Goal: Task Accomplishment & Management: Manage account settings

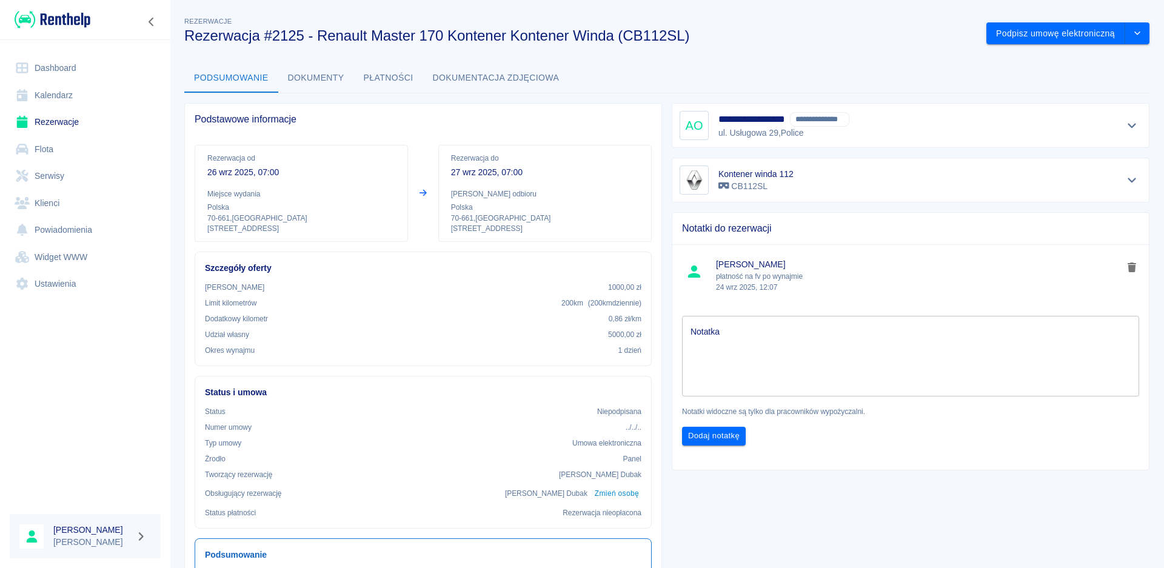
drag, startPoint x: 187, startPoint y: 193, endPoint x: 200, endPoint y: 203, distance: 16.0
click at [190, 193] on div "Rezerwacja od [DATE] 07:00 Miejsce wydania Polska 70-661 , [STREET_ADDRESS] Rez…" at bounding box center [418, 188] width 467 height 107
click at [40, 70] on link "Dashboard" at bounding box center [85, 68] width 151 height 27
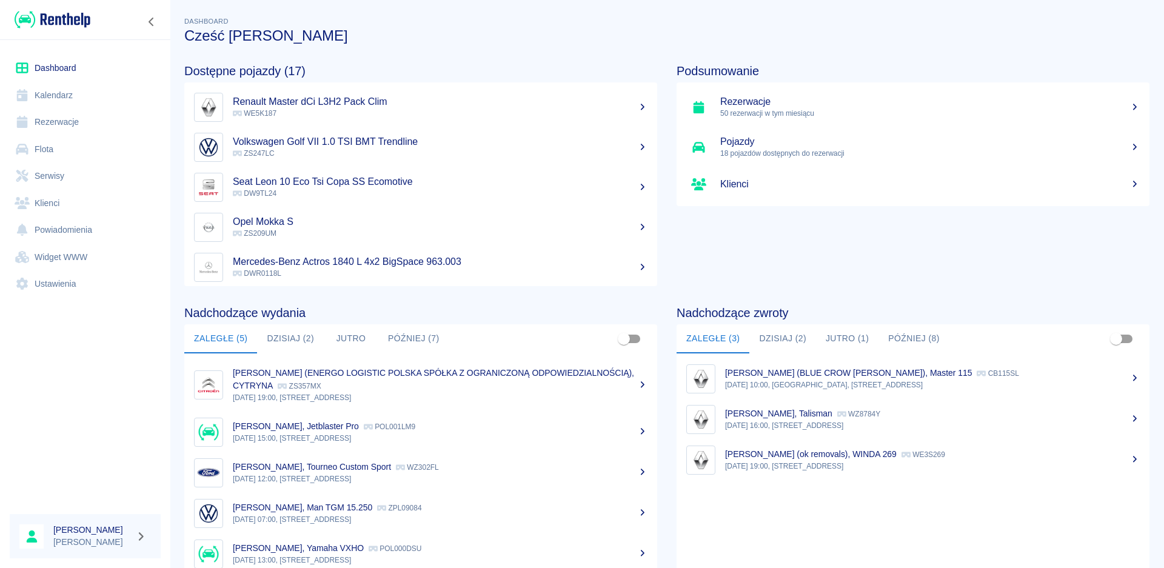
click at [50, 68] on link "Dashboard" at bounding box center [85, 68] width 151 height 27
click at [286, 332] on button "Dzisiaj (2)" at bounding box center [290, 338] width 67 height 29
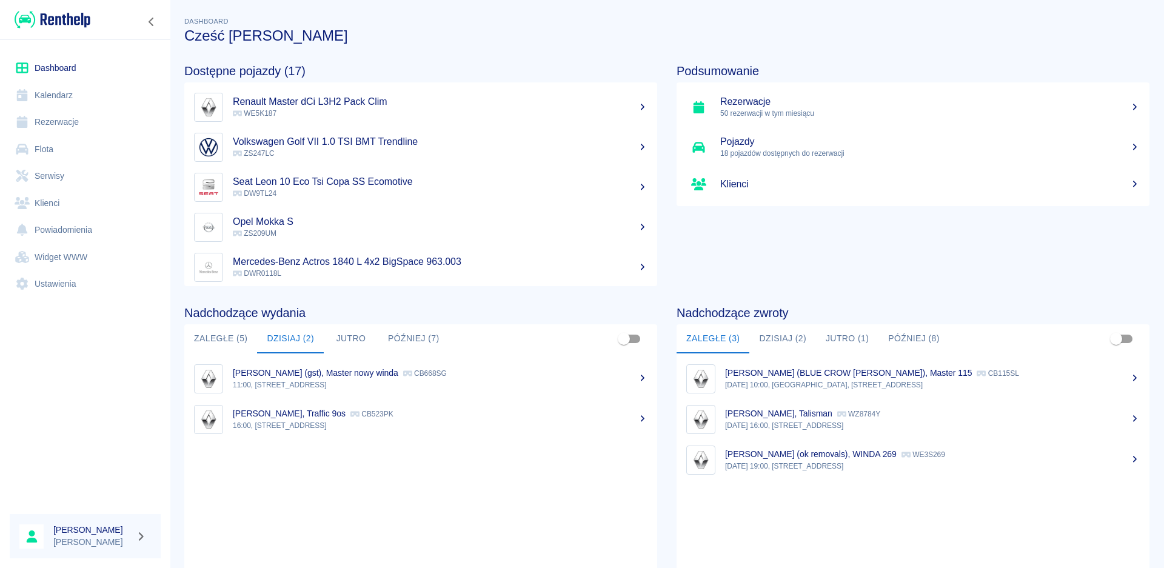
click at [338, 336] on button "Jutro" at bounding box center [351, 338] width 55 height 29
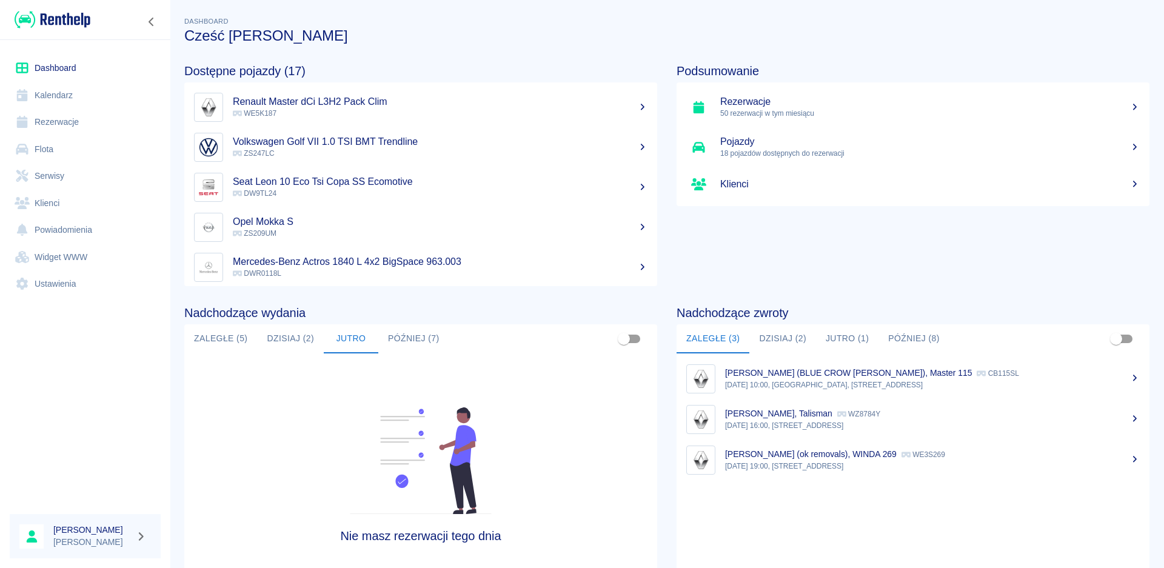
click at [414, 335] on button "Później (7)" at bounding box center [413, 338] width 71 height 29
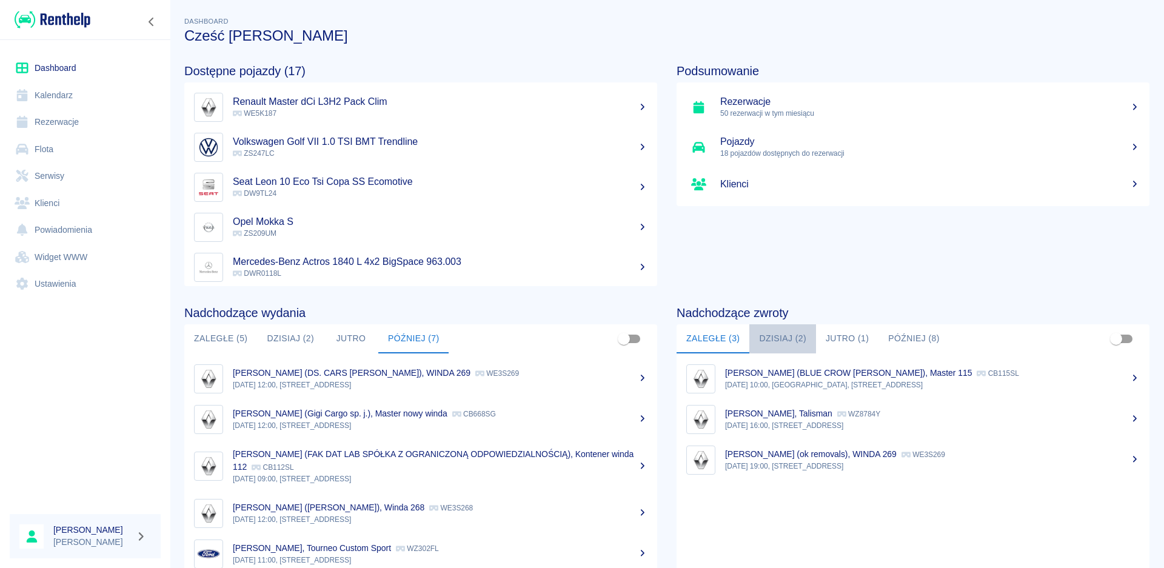
drag, startPoint x: 764, startPoint y: 338, endPoint x: 772, endPoint y: 358, distance: 21.7
click at [764, 338] on button "Dzisiaj (2)" at bounding box center [782, 338] width 67 height 29
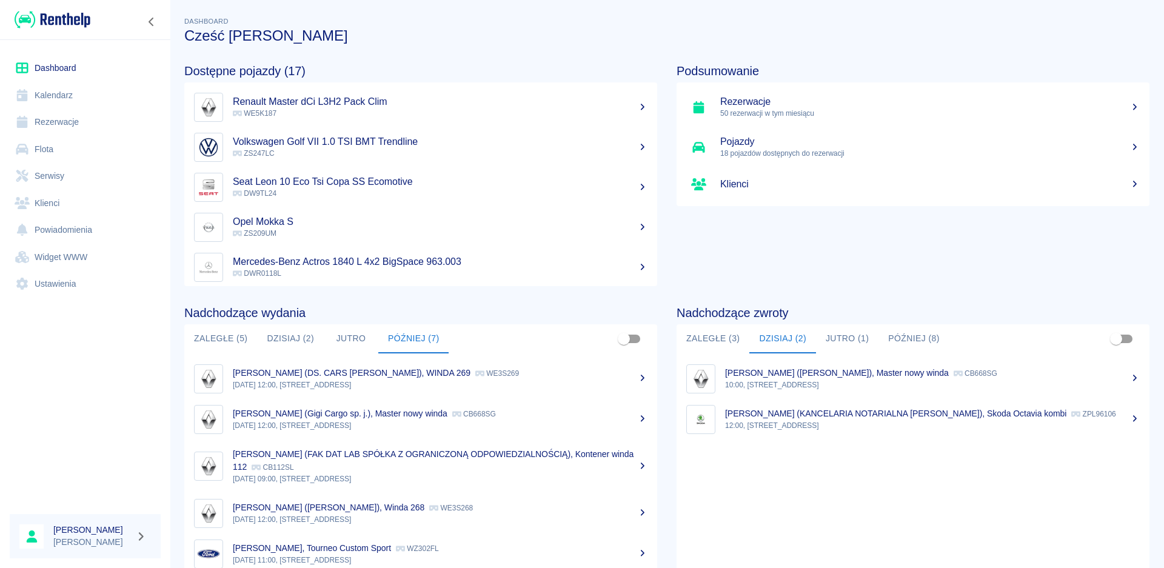
drag, startPoint x: 298, startPoint y: 340, endPoint x: 317, endPoint y: 355, distance: 23.8
click at [298, 340] on button "Dzisiaj (2)" at bounding box center [290, 338] width 67 height 29
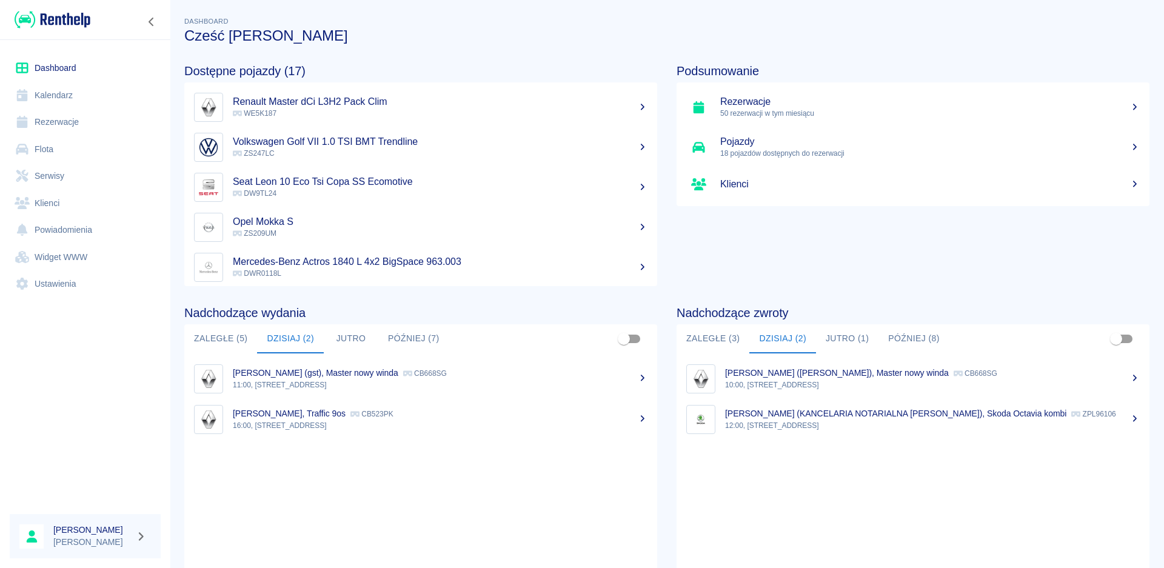
click at [859, 102] on h5 "Rezerwacje" at bounding box center [930, 102] width 420 height 12
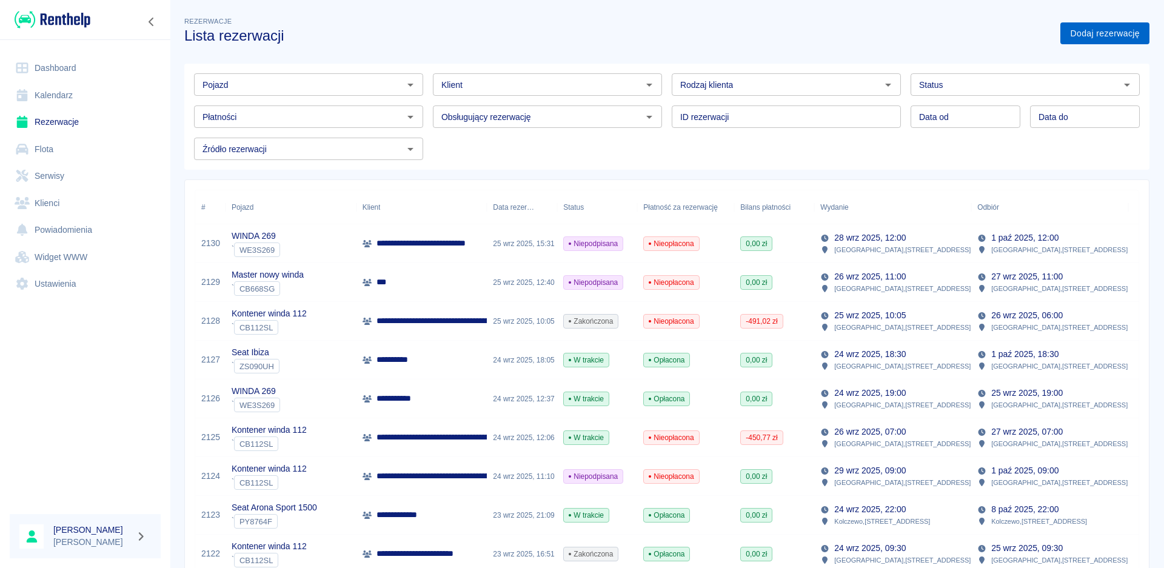
click at [1107, 32] on link "Dodaj rezerwację" at bounding box center [1105, 33] width 89 height 22
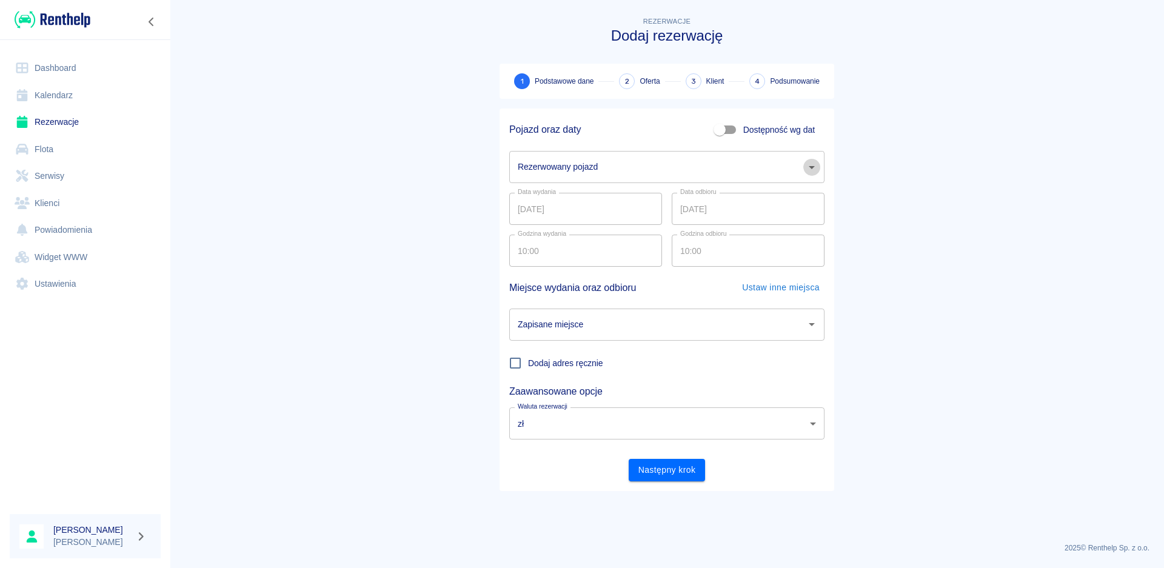
drag, startPoint x: 813, startPoint y: 164, endPoint x: 809, endPoint y: 180, distance: 16.2
click at [813, 165] on icon "Otwórz" at bounding box center [812, 167] width 15 height 15
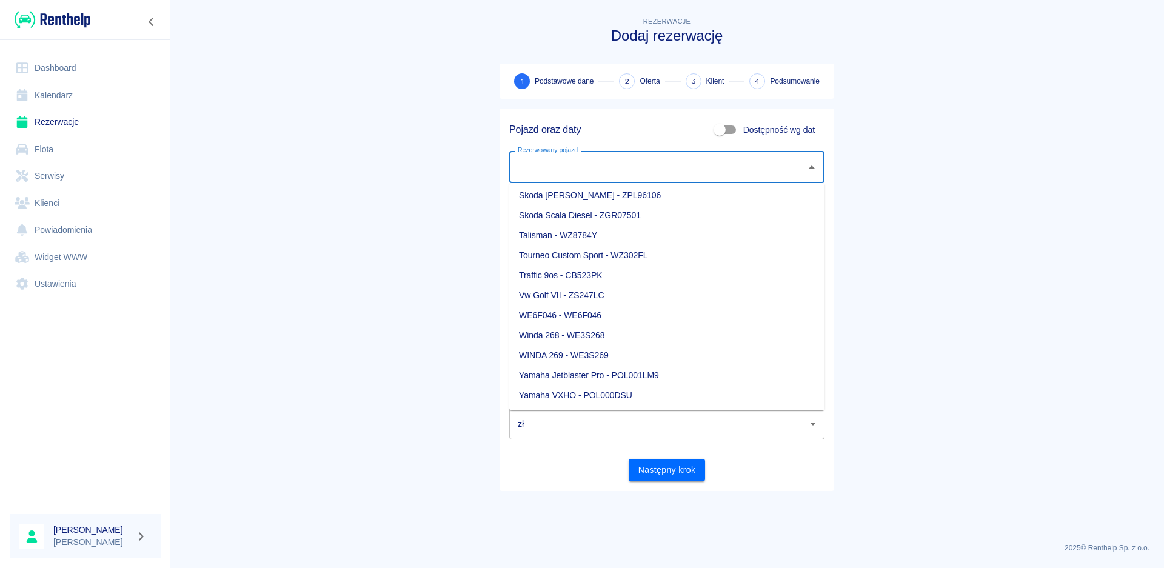
scroll to position [362, 0]
click at [567, 232] on li "Seat Toledo - DW9TL24" at bounding box center [666, 236] width 315 height 20
type input "Seat Toledo - DW9TL24"
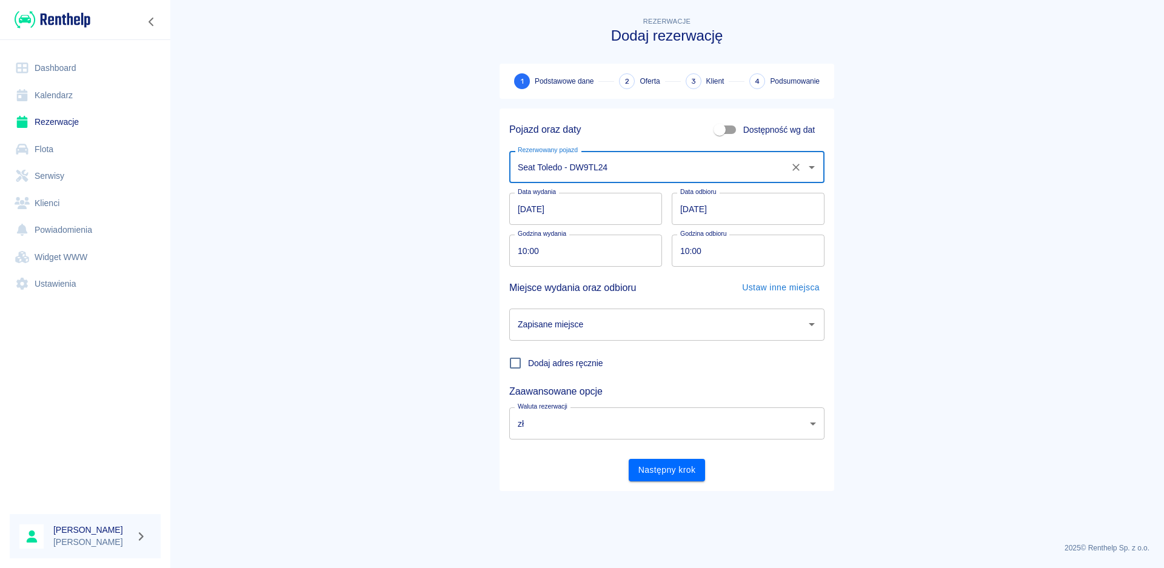
click at [688, 209] on input "[DATE]" at bounding box center [748, 209] width 153 height 32
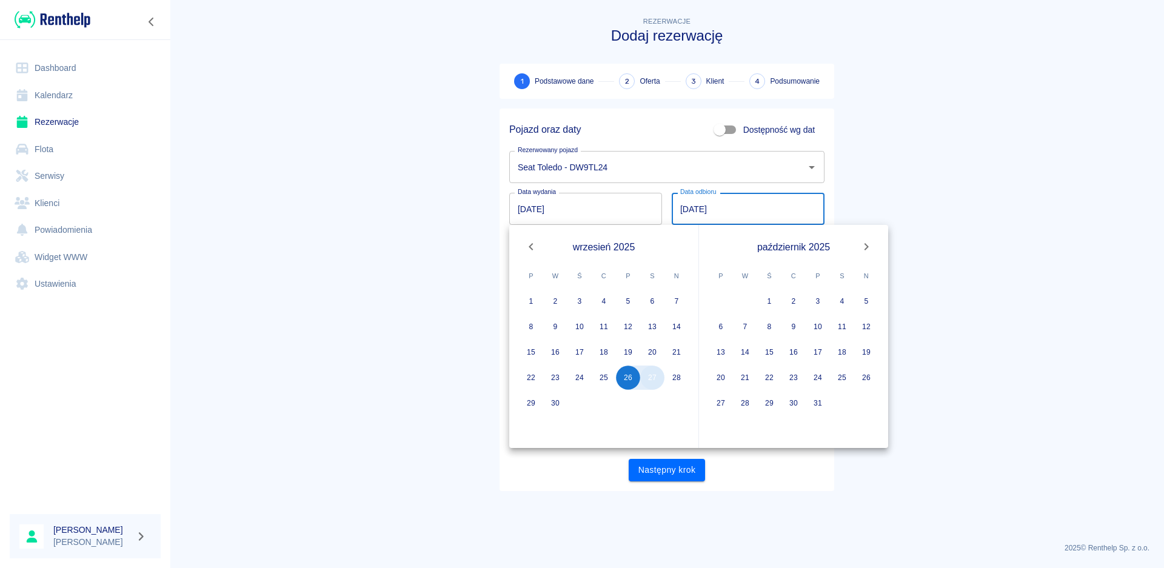
click at [652, 387] on button "27" at bounding box center [652, 378] width 24 height 24
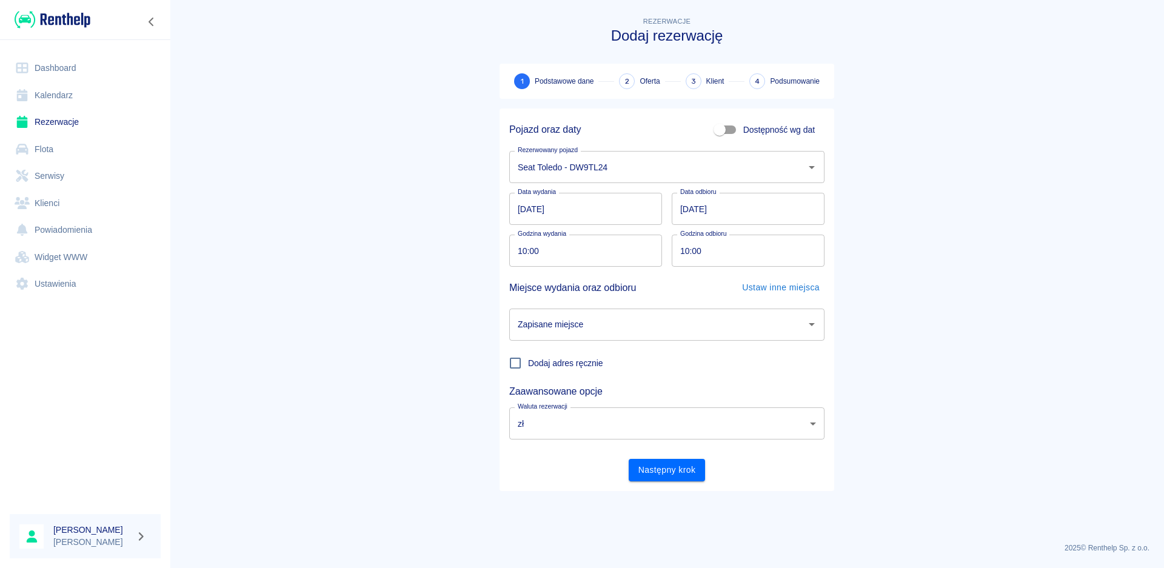
click at [802, 328] on div "Zapisane miejsce" at bounding box center [666, 325] width 315 height 32
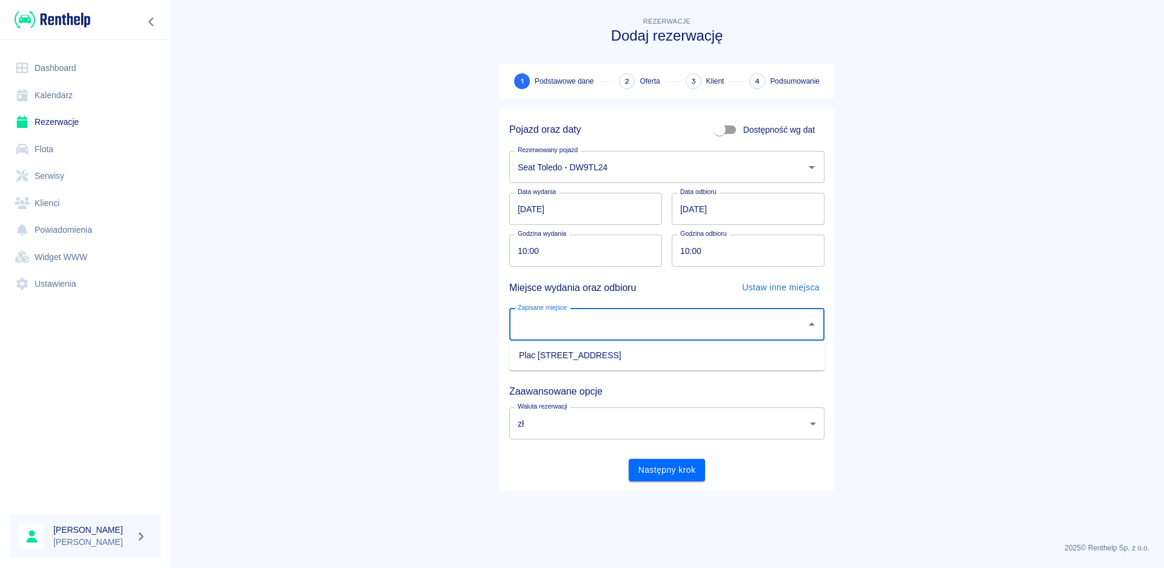
click at [680, 348] on li "Plac [STREET_ADDRESS]" at bounding box center [666, 356] width 315 height 20
type input "Plac [STREET_ADDRESS]"
click at [679, 473] on button "Następny krok" at bounding box center [667, 470] width 77 height 22
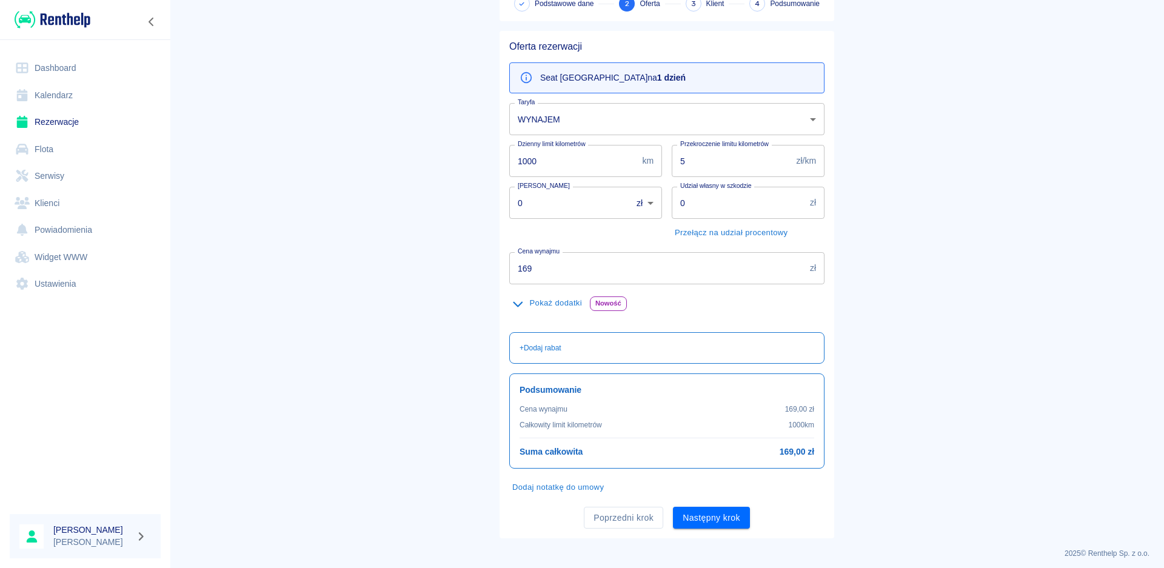
scroll to position [83, 0]
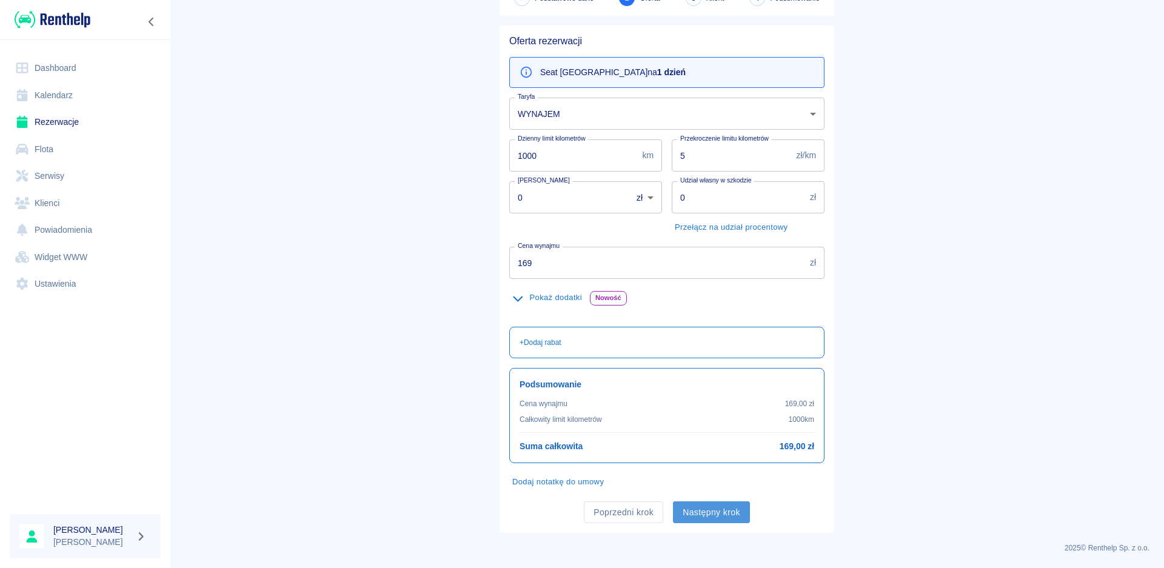
click at [724, 520] on button "Następny krok" at bounding box center [711, 512] width 77 height 22
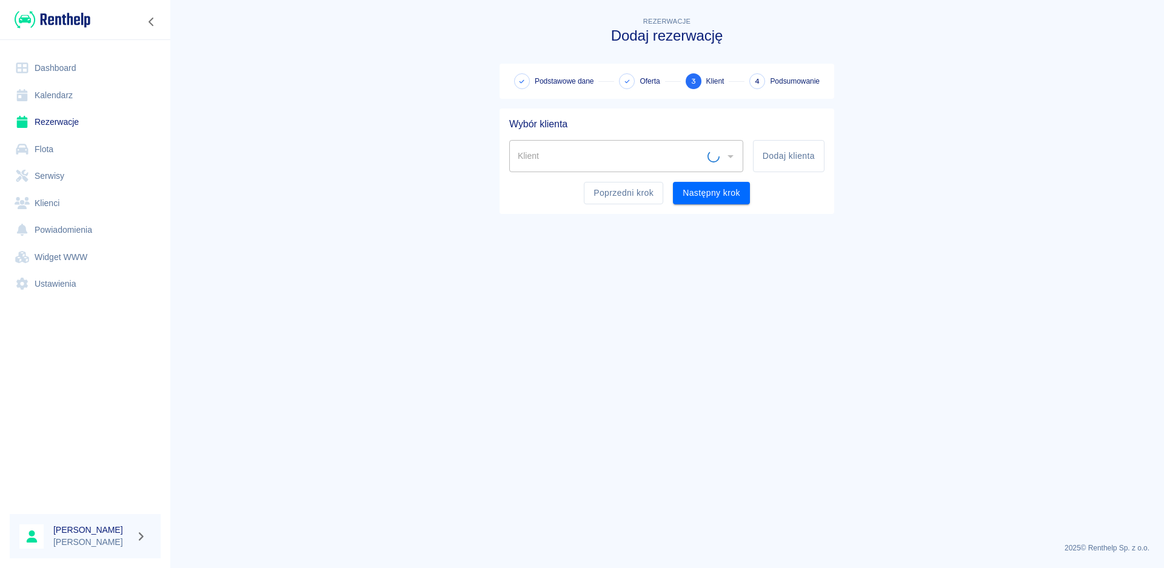
scroll to position [0, 0]
click at [574, 156] on input "Klient" at bounding box center [617, 156] width 205 height 21
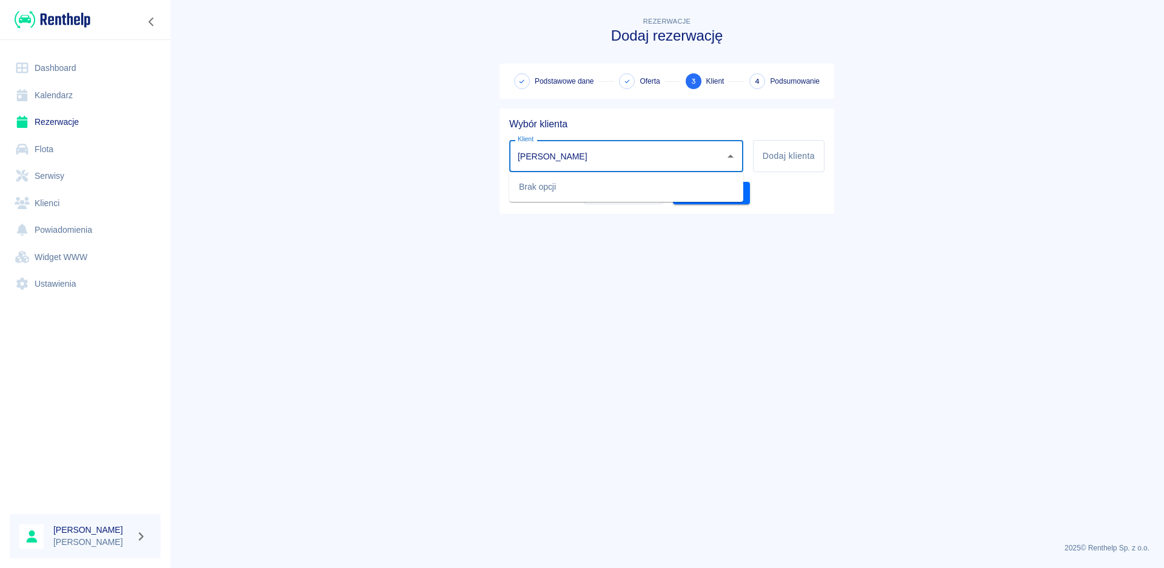
click at [614, 161] on input "[PERSON_NAME]" at bounding box center [617, 156] width 205 height 21
type input "[PERSON_NAME]"
click at [776, 157] on button "Dodaj klienta" at bounding box center [789, 156] width 72 height 32
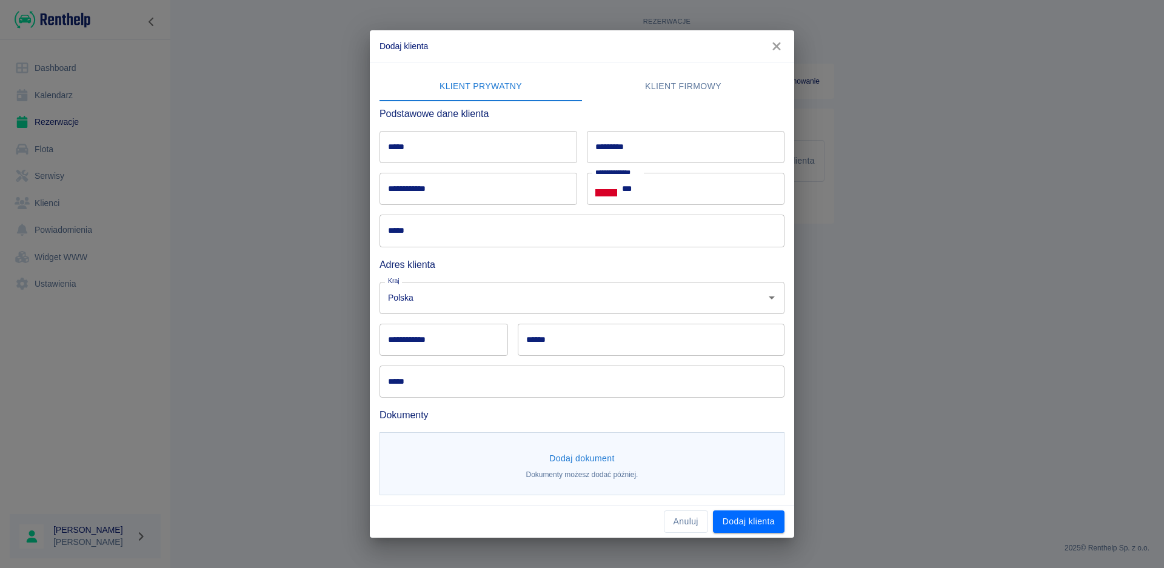
click at [672, 81] on button "Klient firmowy" at bounding box center [683, 86] width 203 height 29
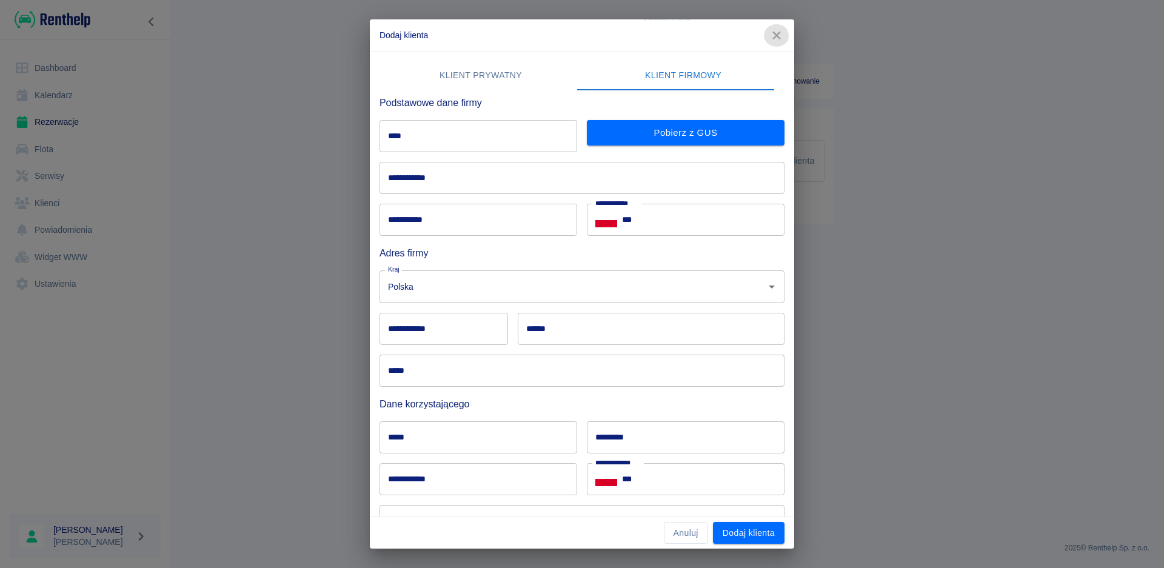
click at [773, 32] on icon "button" at bounding box center [777, 35] width 16 height 13
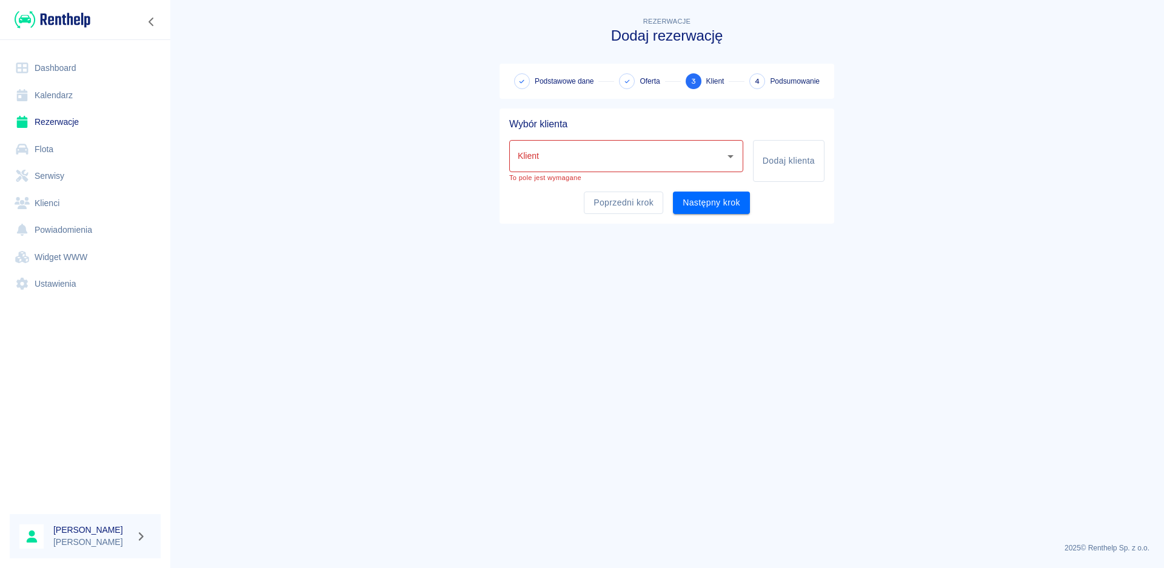
click at [555, 153] on input "Klient" at bounding box center [617, 156] width 205 height 21
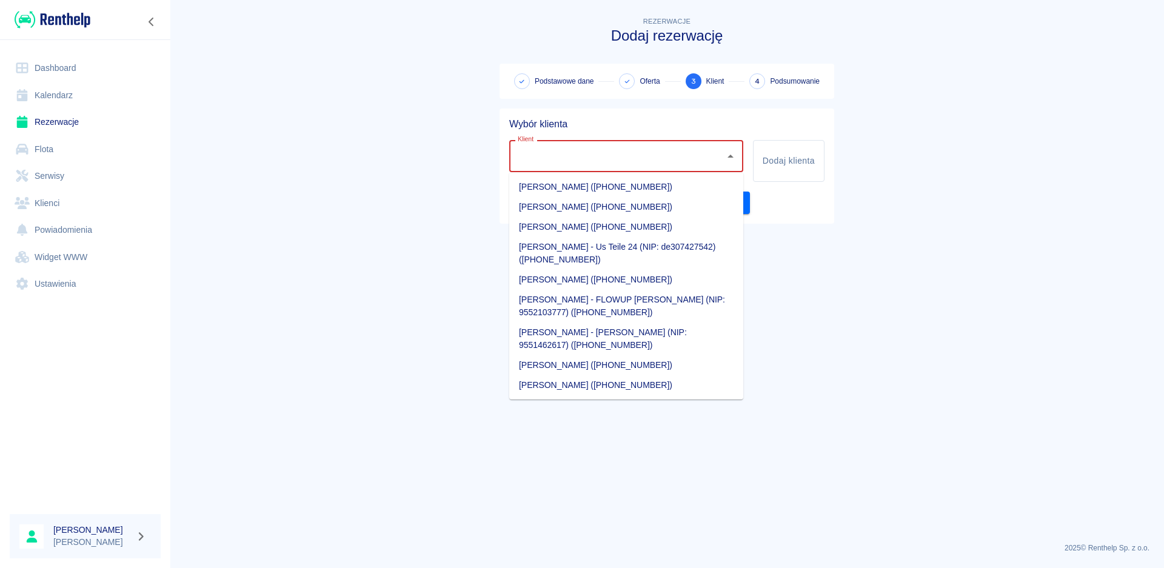
click at [836, 213] on div "Rezerwacje Dodaj rezerwację Podstawowe dane Oferta 3 Klient 4 Podsumowanie Wybó…" at bounding box center [667, 114] width 364 height 219
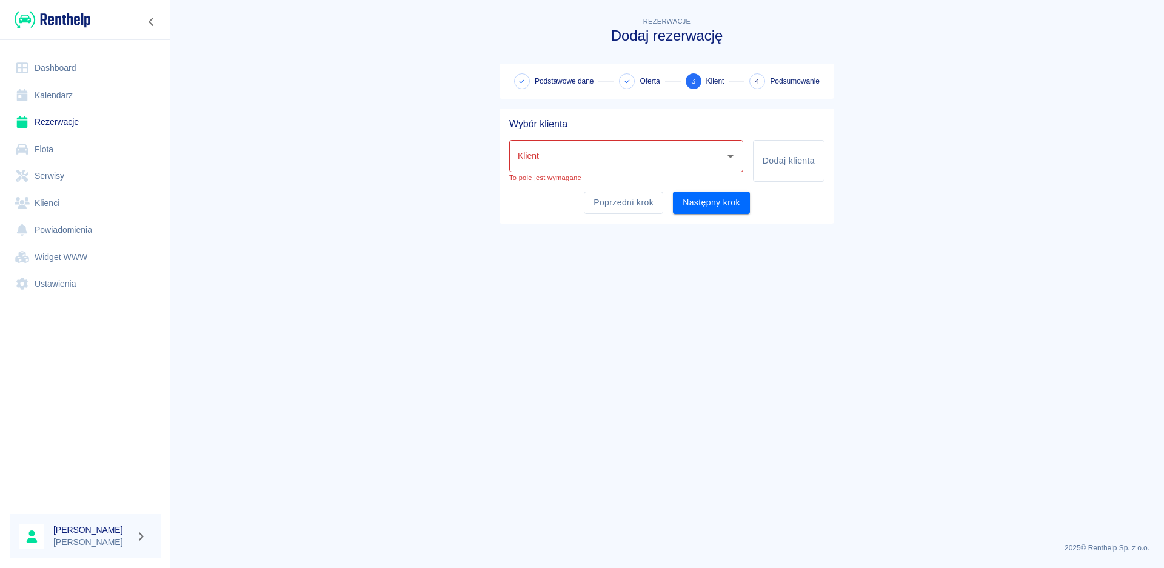
click at [70, 62] on link "Dashboard" at bounding box center [85, 68] width 151 height 27
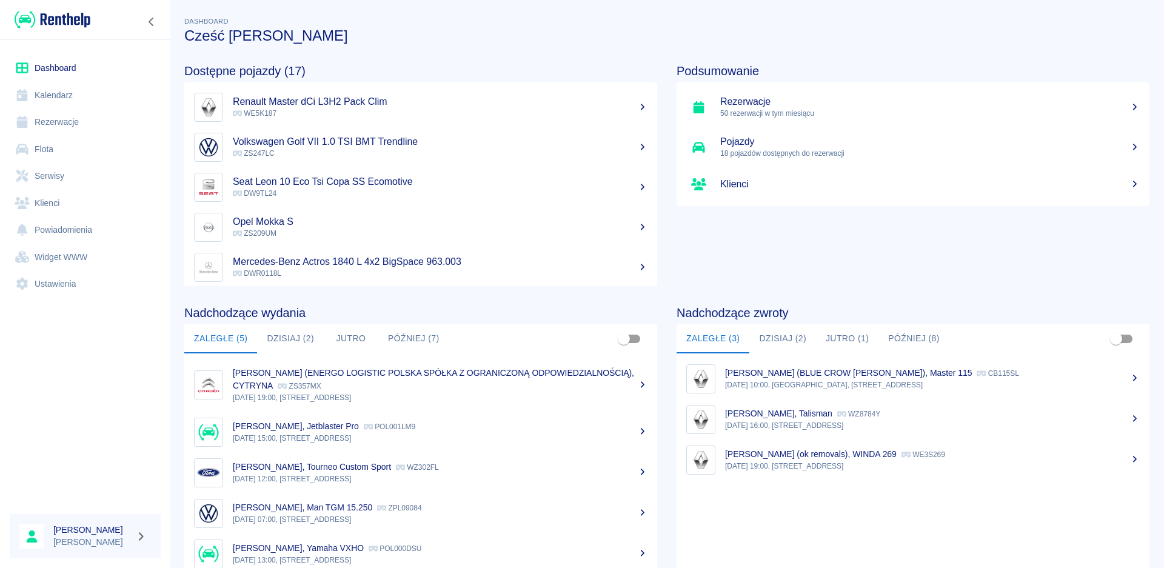
click at [302, 341] on button "Dzisiaj (2)" at bounding box center [290, 338] width 67 height 29
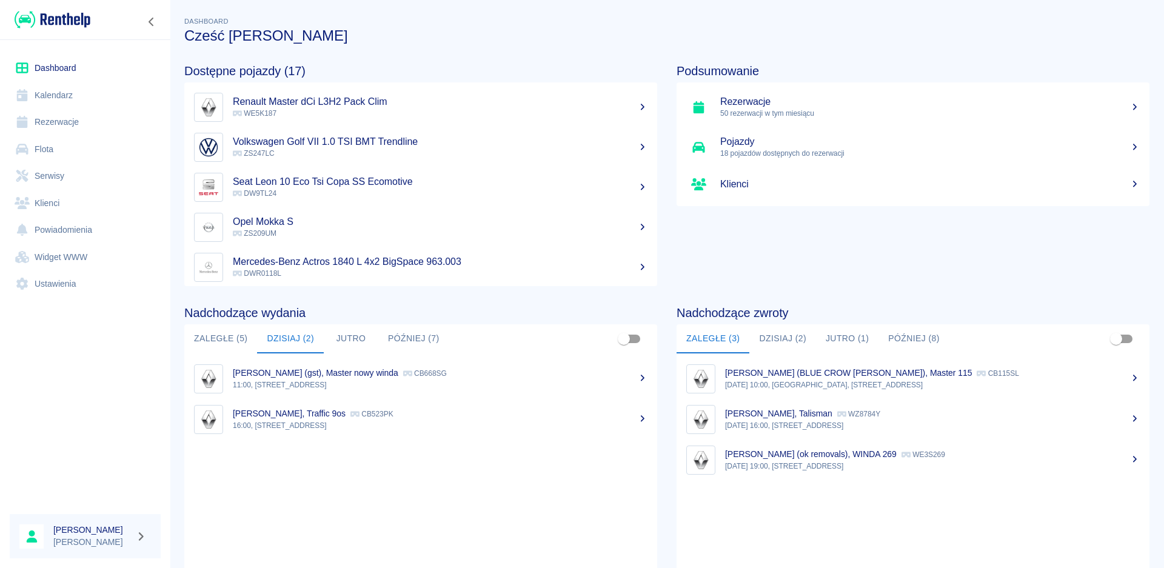
click at [353, 330] on button "Jutro" at bounding box center [351, 338] width 55 height 29
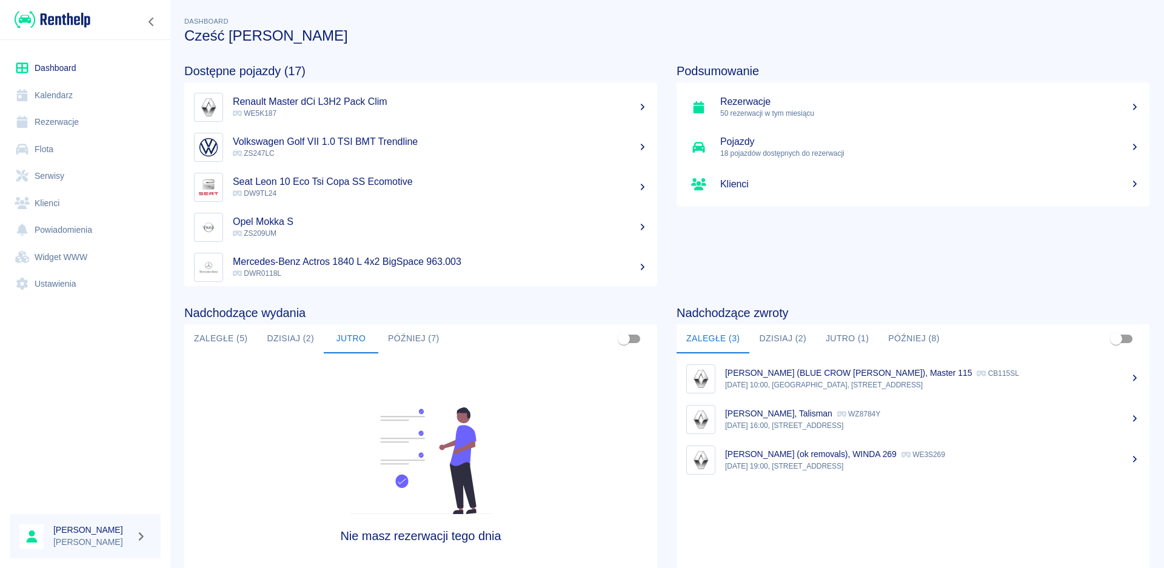
click at [393, 332] on button "Później (7)" at bounding box center [413, 338] width 71 height 29
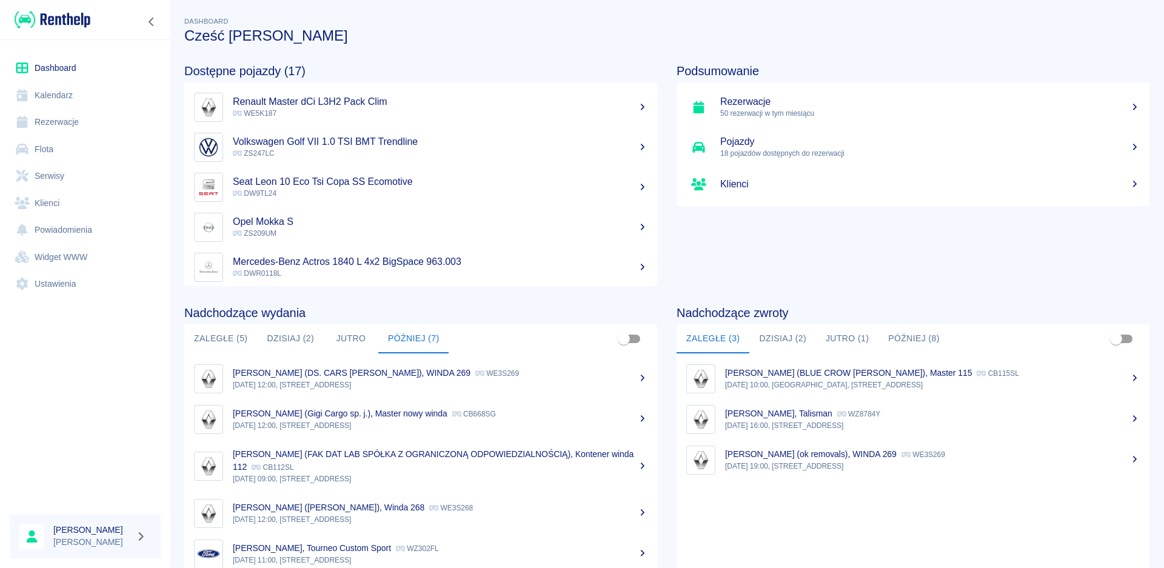
click at [321, 375] on p "[PERSON_NAME] (DS. CARS [PERSON_NAME]), WINDA 269" at bounding box center [352, 373] width 238 height 10
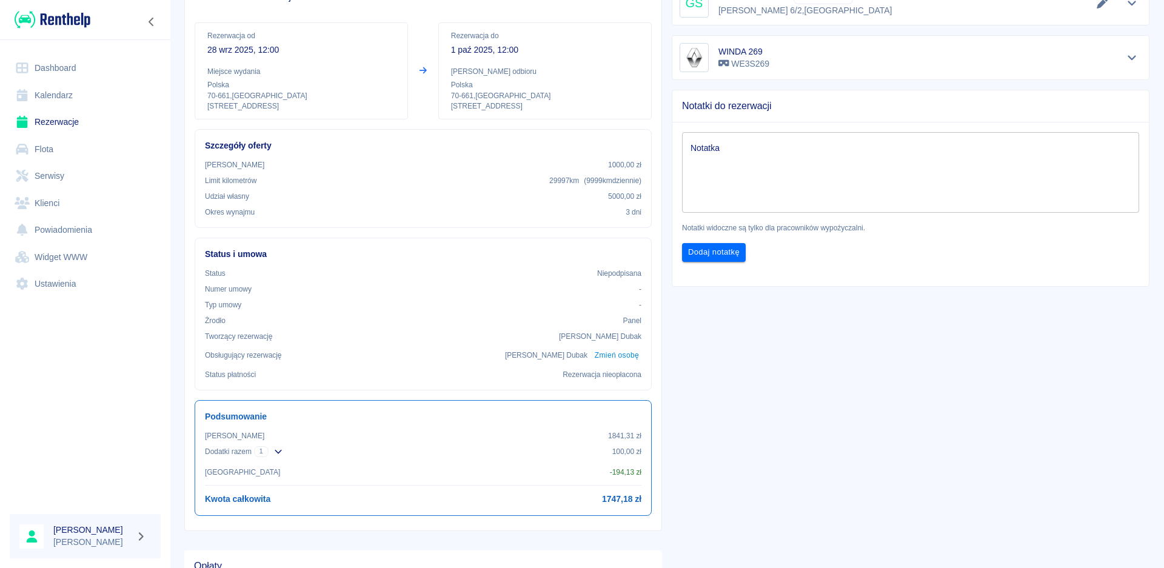
scroll to position [22, 0]
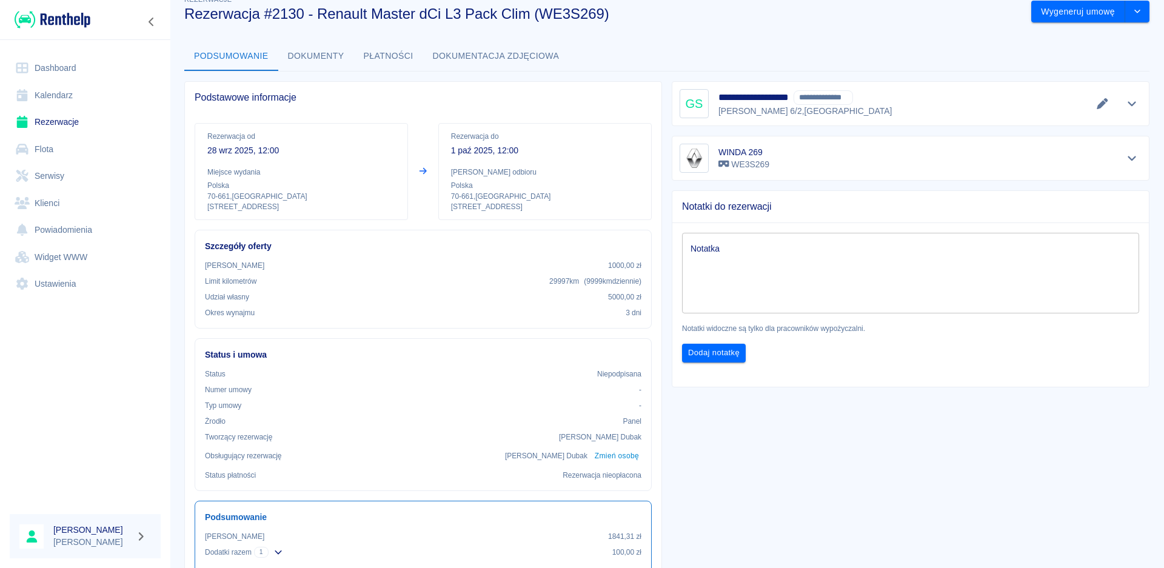
click at [734, 263] on textarea "Notatka" at bounding box center [911, 273] width 440 height 61
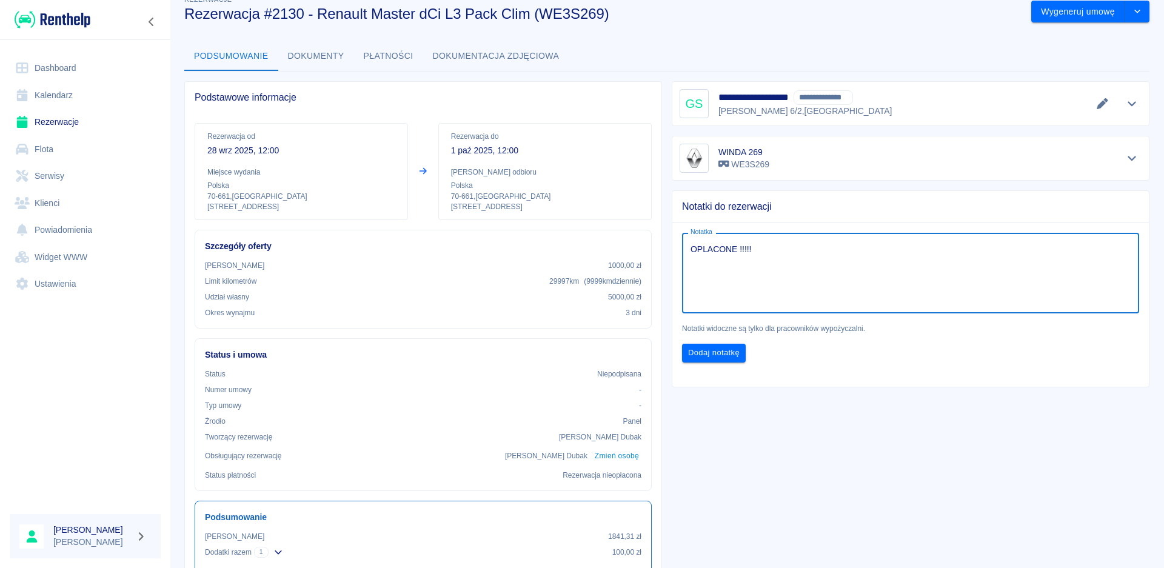
type textarea "OPLACONE !!!!!"
click at [709, 367] on div "Notatka OPLACONE !!!!! x Notatka Notatki widoczne są tylko dla pracowników wypo…" at bounding box center [906, 292] width 486 height 159
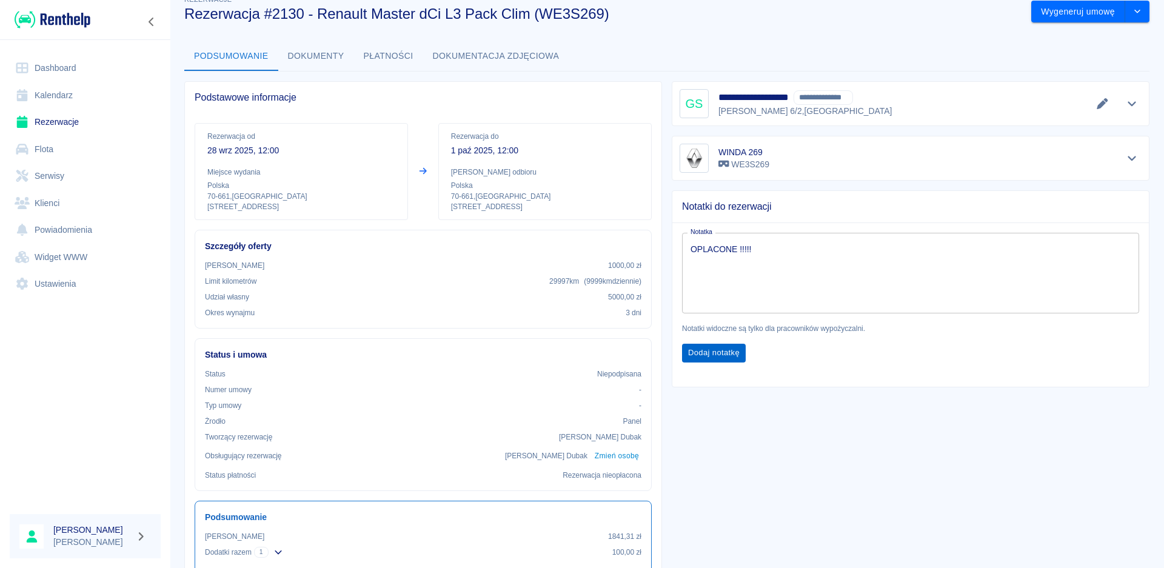
click at [709, 359] on button "Dodaj notatkę" at bounding box center [714, 353] width 64 height 19
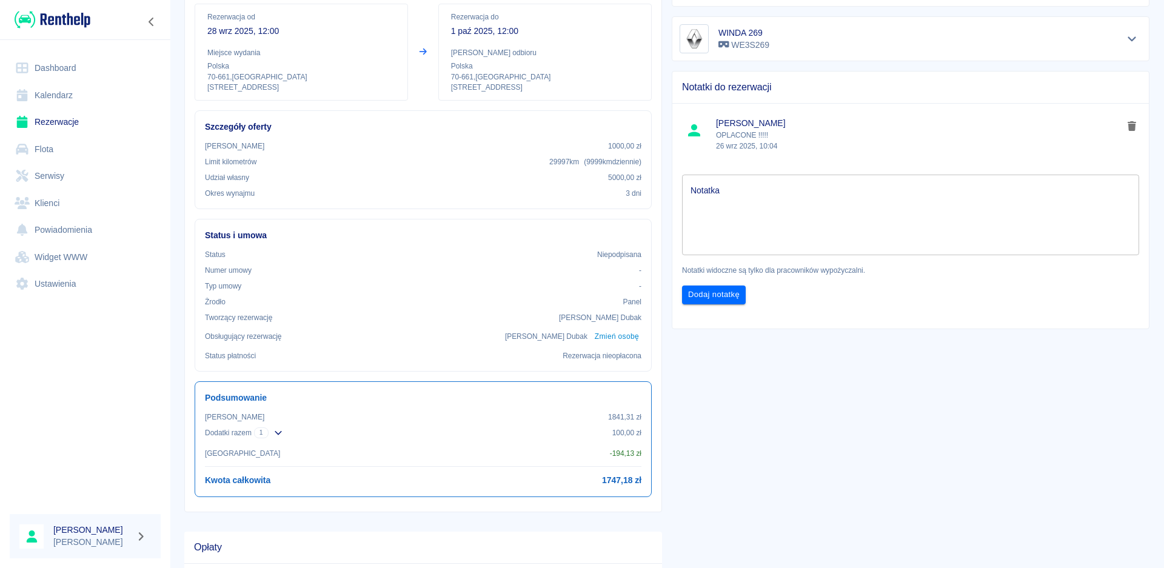
scroll to position [0, 0]
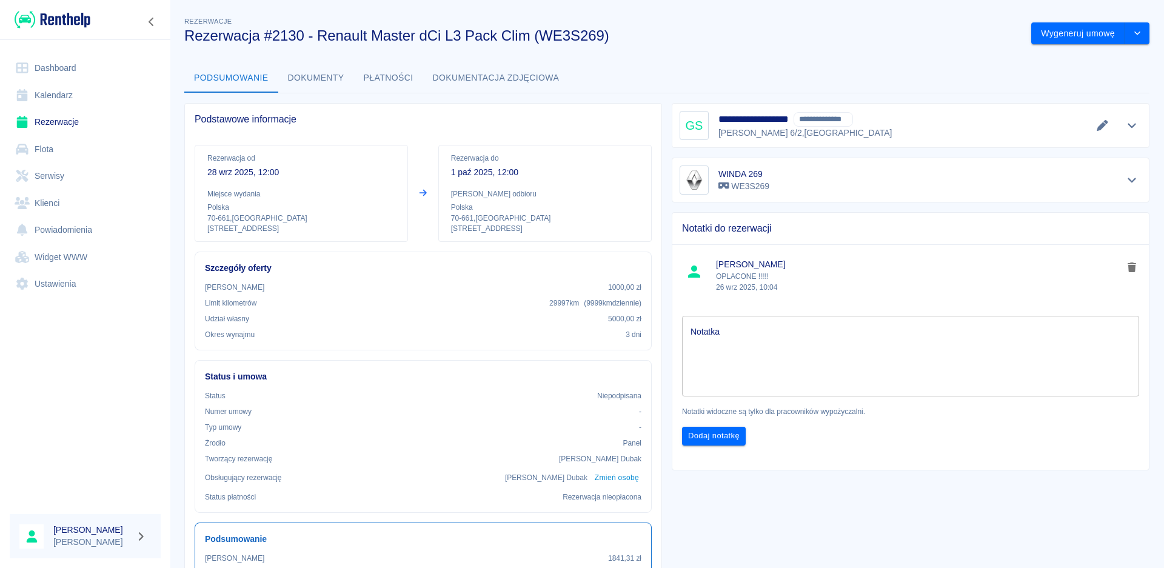
click at [383, 76] on button "Płatności" at bounding box center [388, 78] width 69 height 29
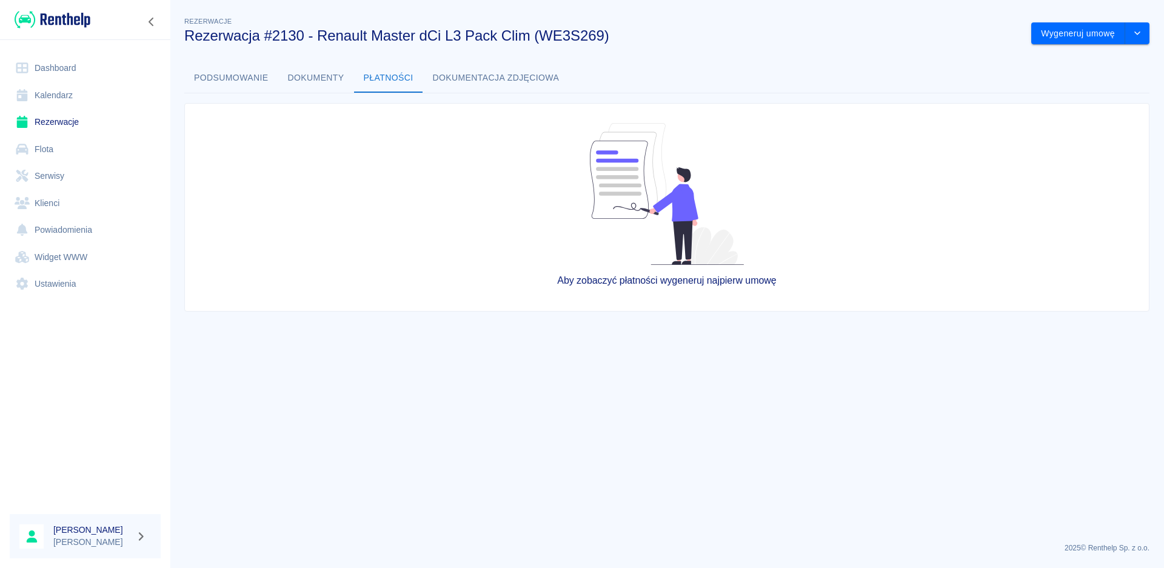
click at [317, 82] on button "Dokumenty" at bounding box center [316, 78] width 76 height 29
click at [383, 78] on button "Płatności" at bounding box center [388, 78] width 69 height 29
click at [468, 79] on button "Dokumentacja zdjęciowa" at bounding box center [496, 78] width 146 height 29
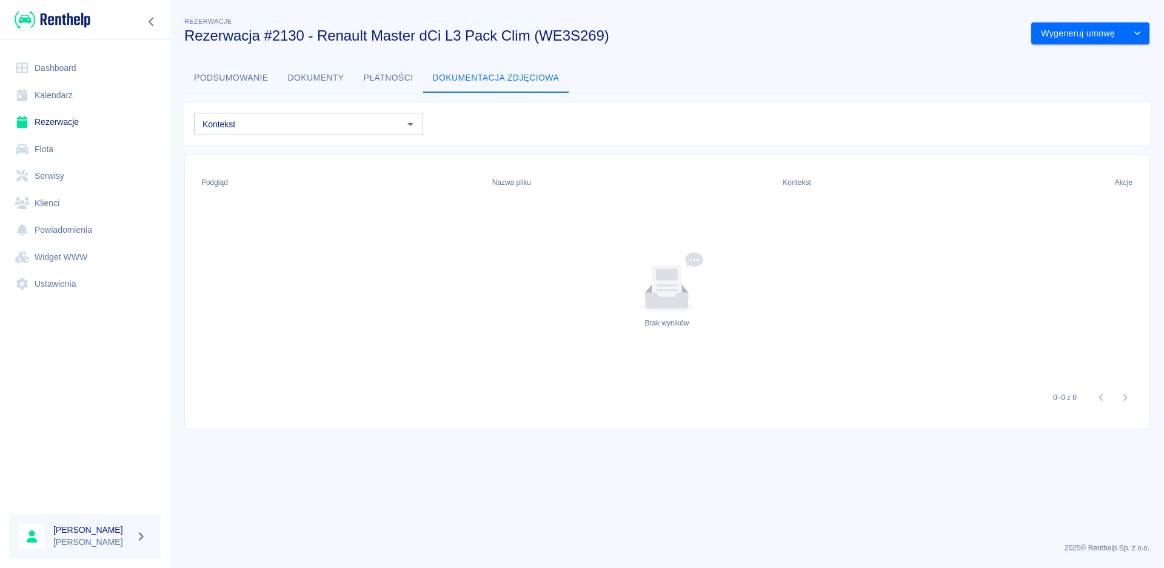
click at [346, 78] on button "Dokumenty" at bounding box center [316, 78] width 76 height 29
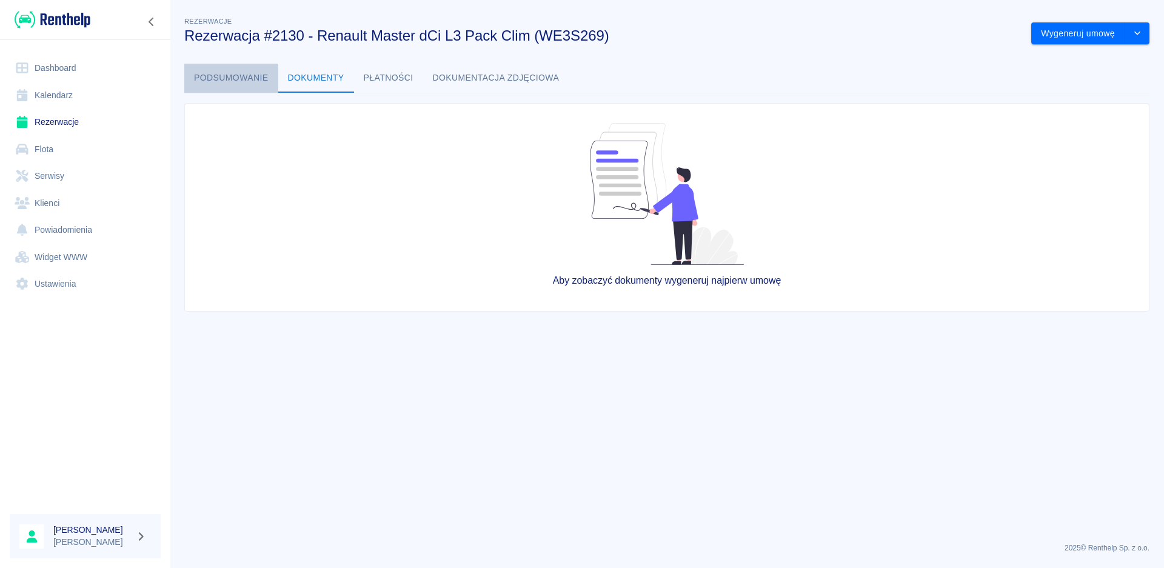
click at [238, 78] on button "Podsumowanie" at bounding box center [231, 78] width 94 height 29
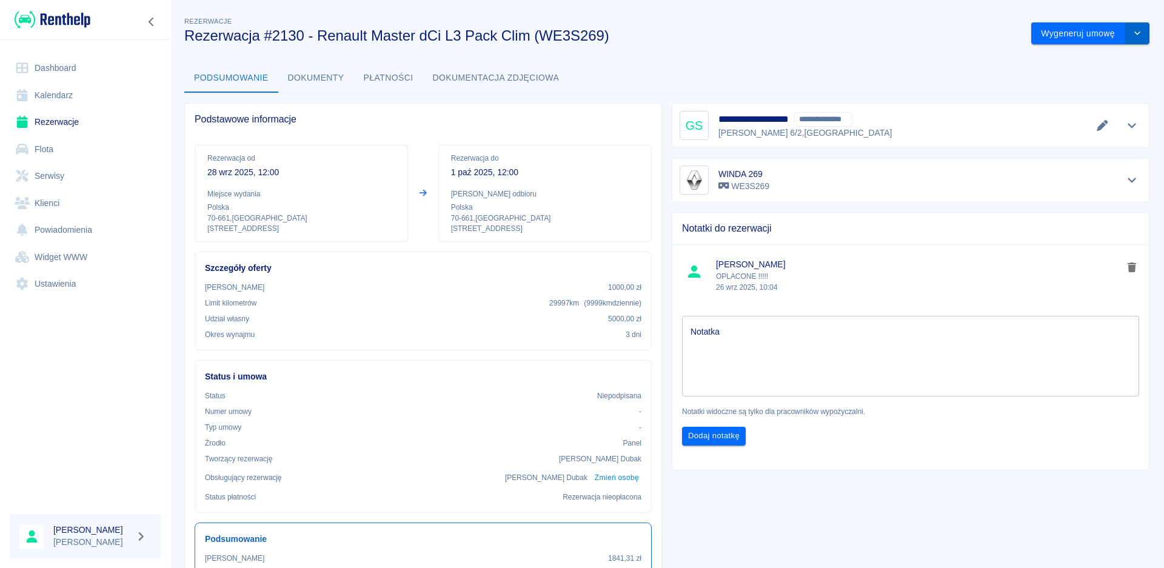
click at [1128, 27] on button "drop-down" at bounding box center [1137, 33] width 24 height 22
click at [796, 39] on h3 "Rezerwacja #2130 - Renault Master dCi L3 Pack Clim (WE3S269)" at bounding box center [602, 35] width 837 height 17
click at [1128, 123] on icon "Pokaż szczegóły" at bounding box center [1132, 125] width 14 height 11
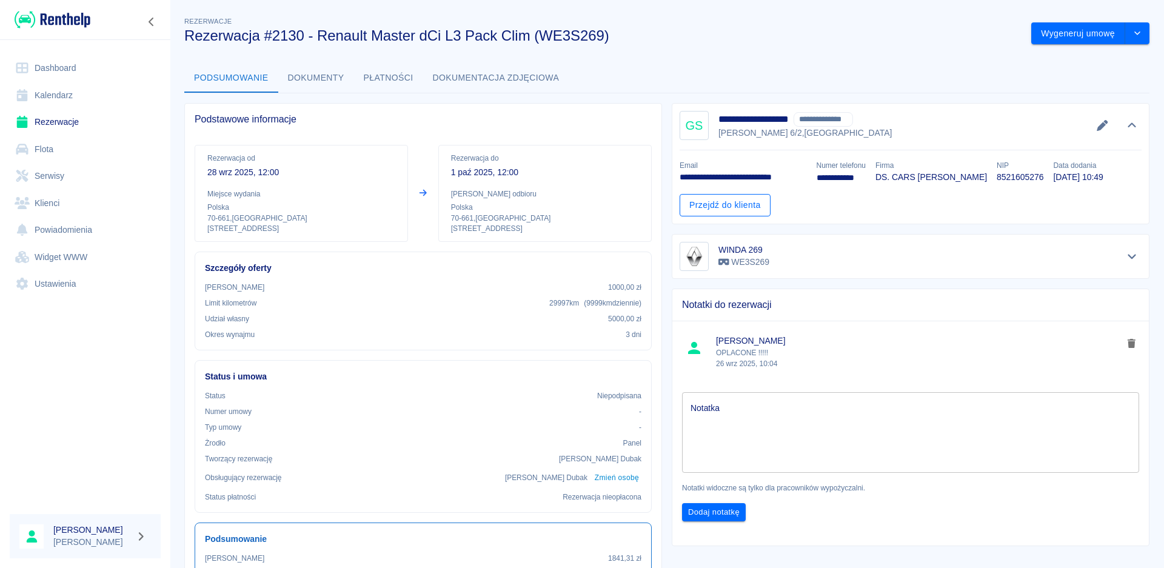
click at [740, 216] on link "Przejdź do klienta" at bounding box center [725, 205] width 91 height 22
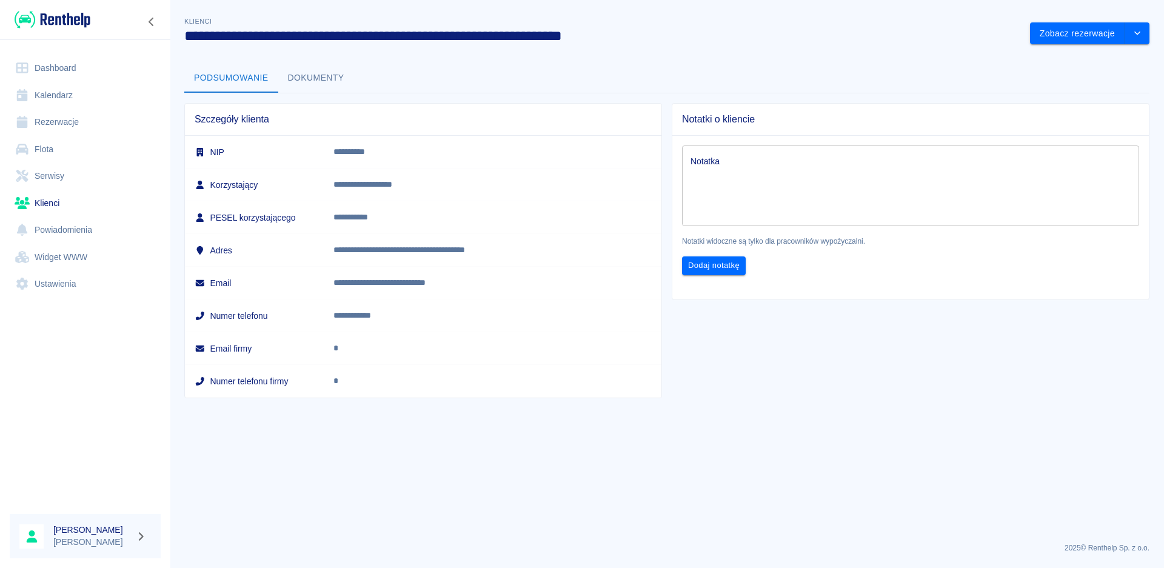
click at [306, 67] on button "Dokumenty" at bounding box center [316, 78] width 76 height 29
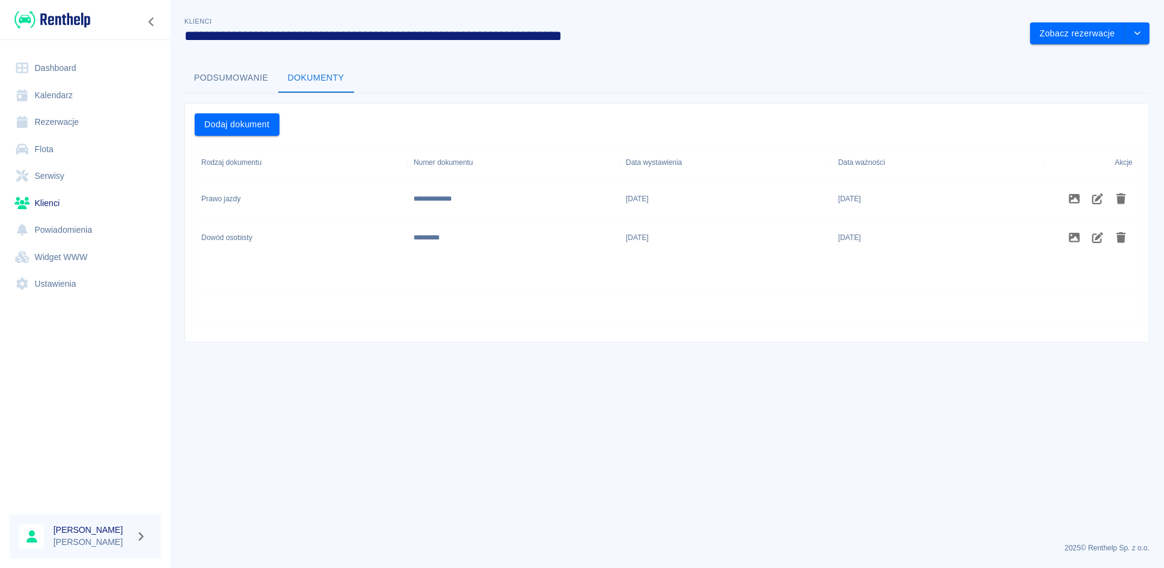
click at [243, 70] on button "Podsumowanie" at bounding box center [231, 78] width 94 height 29
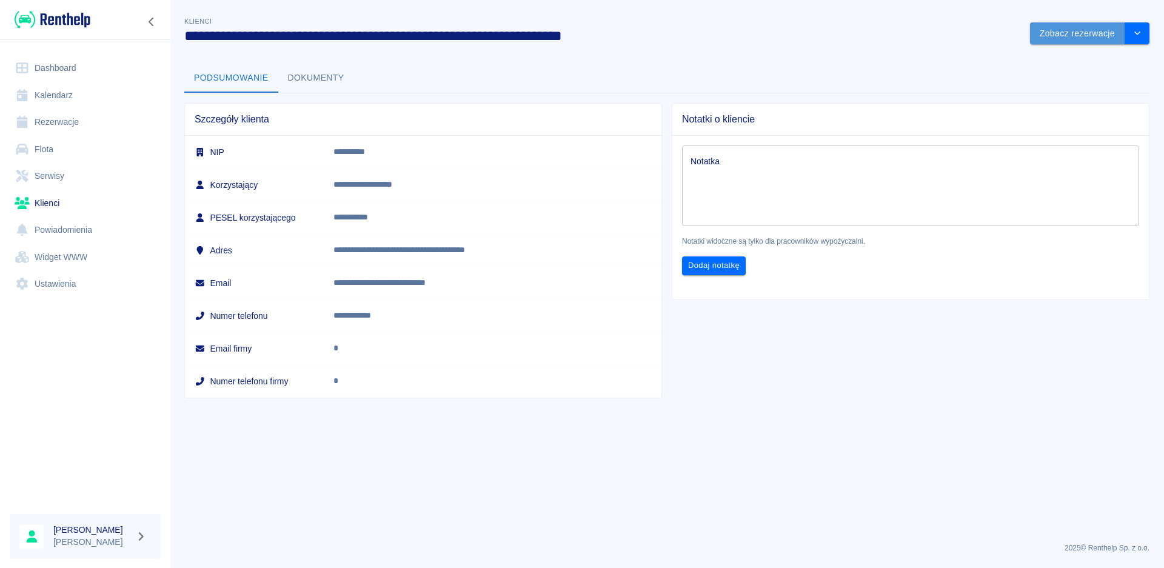
click at [1084, 26] on button "Zobacz rezerwacje" at bounding box center [1077, 33] width 95 height 22
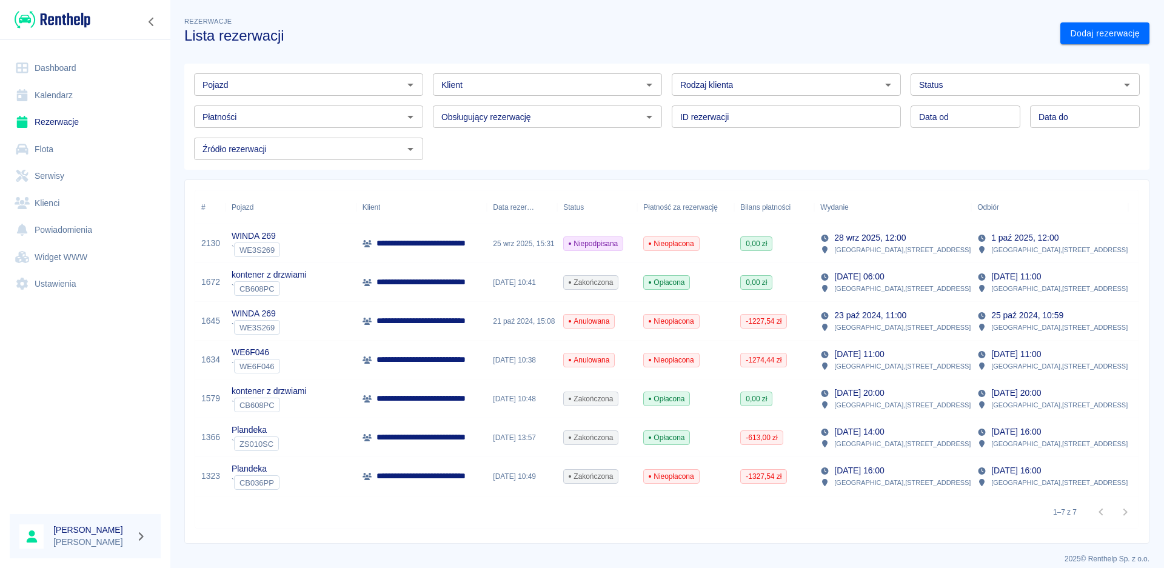
type input "[PERSON_NAME] - DS. CARS [PERSON_NAME] (NIP: 8521605276) ([PHONE_NUMBER])"
click at [449, 241] on p "**********" at bounding box center [451, 243] width 149 height 13
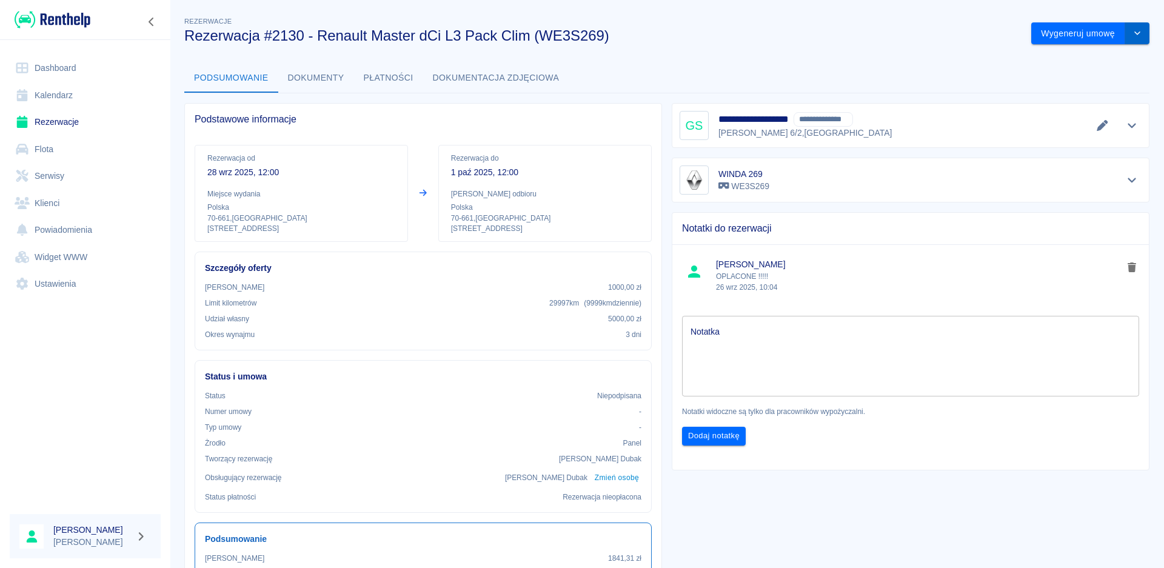
click at [1133, 32] on icon "drop-down" at bounding box center [1138, 33] width 10 height 8
click at [922, 39] on h3 "Rezerwacja #2130 - Renault Master dCi L3 Pack Clim (WE3S269)" at bounding box center [602, 35] width 837 height 17
click at [1125, 125] on icon "Pokaż szczegóły" at bounding box center [1132, 125] width 14 height 11
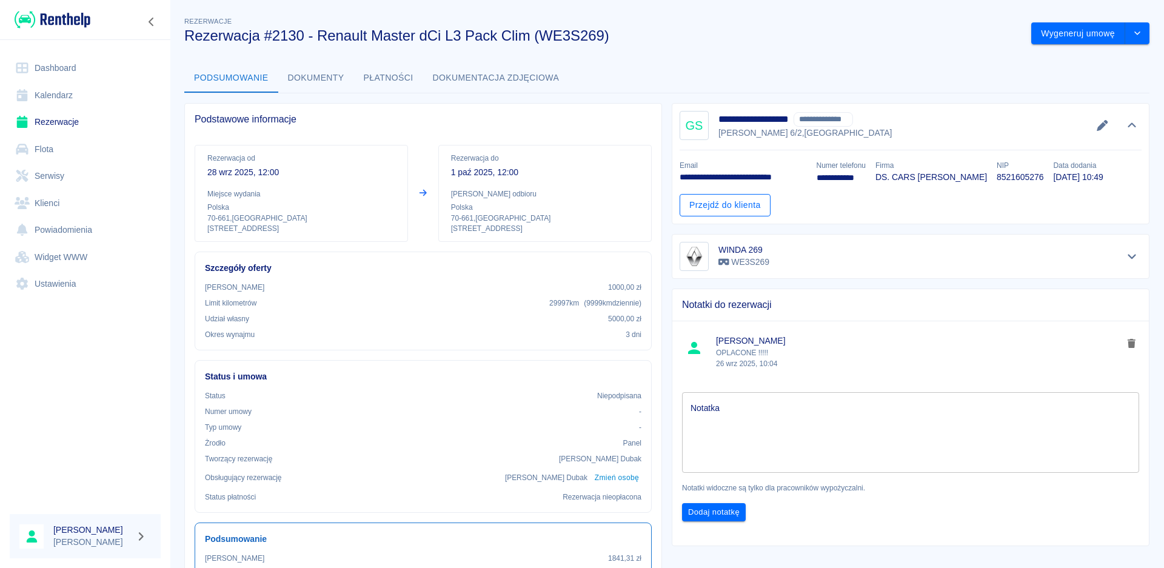
click at [731, 216] on link "Przejdź do klienta" at bounding box center [725, 205] width 91 height 22
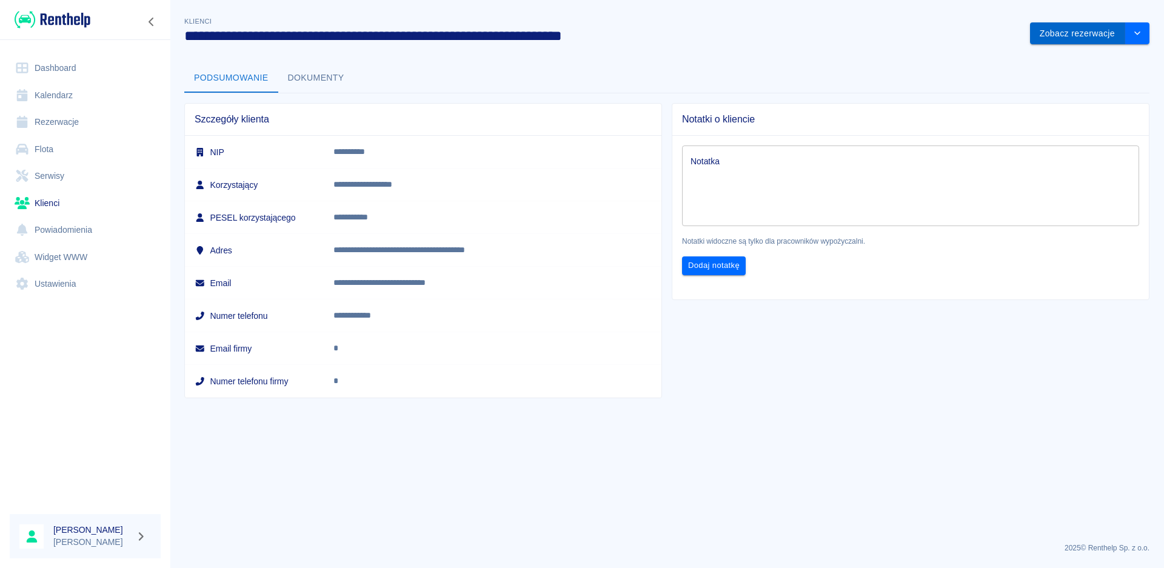
click at [1064, 38] on button "Zobacz rezerwacje" at bounding box center [1077, 33] width 95 height 22
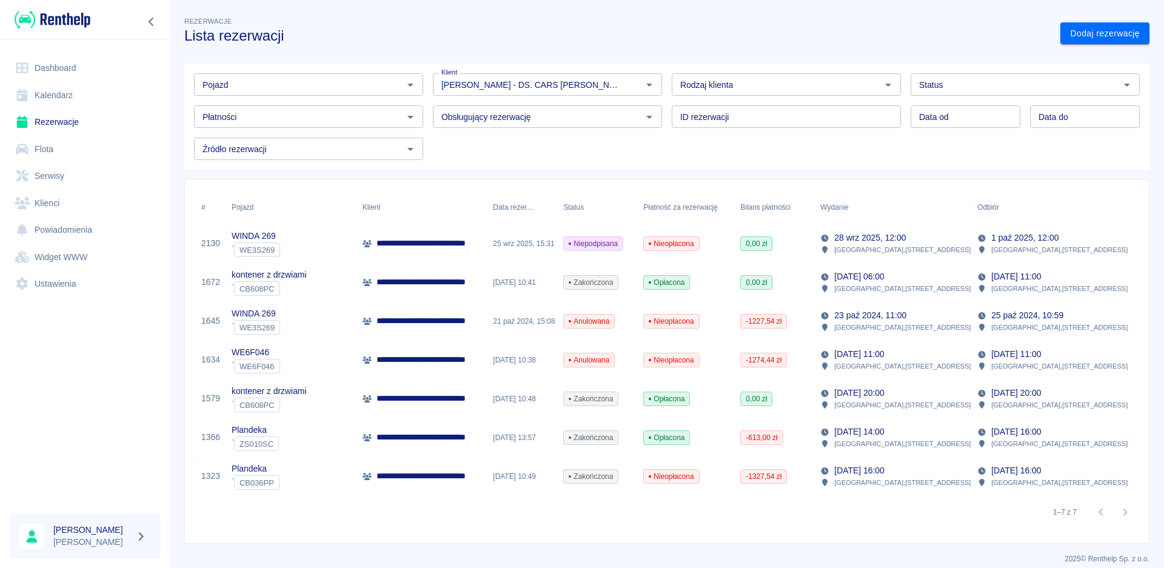
click at [467, 252] on div "**********" at bounding box center [422, 243] width 131 height 39
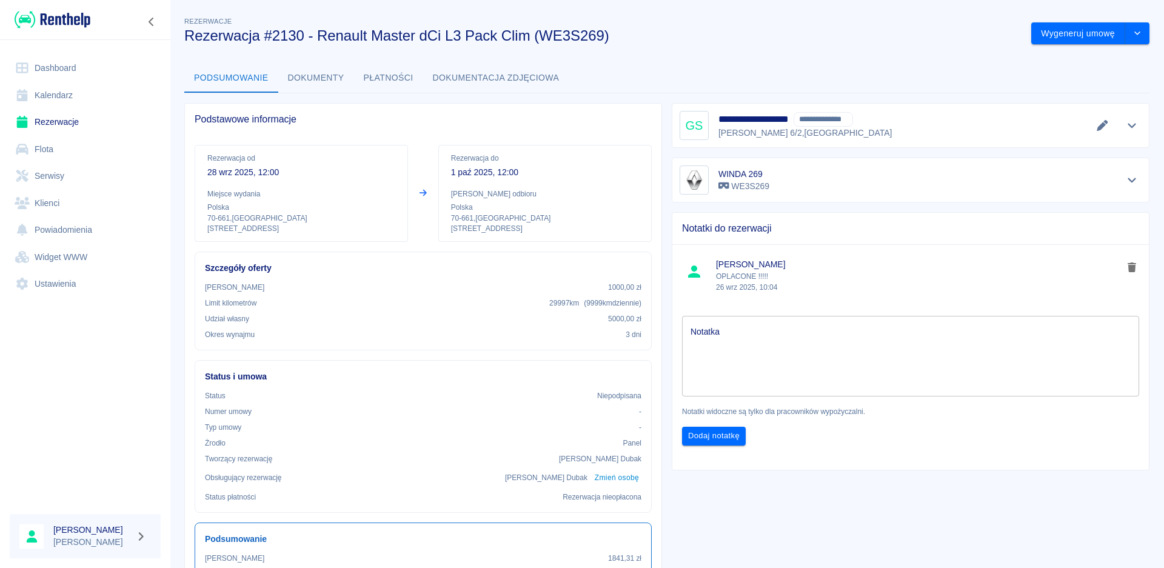
click at [396, 74] on button "Płatności" at bounding box center [388, 78] width 69 height 29
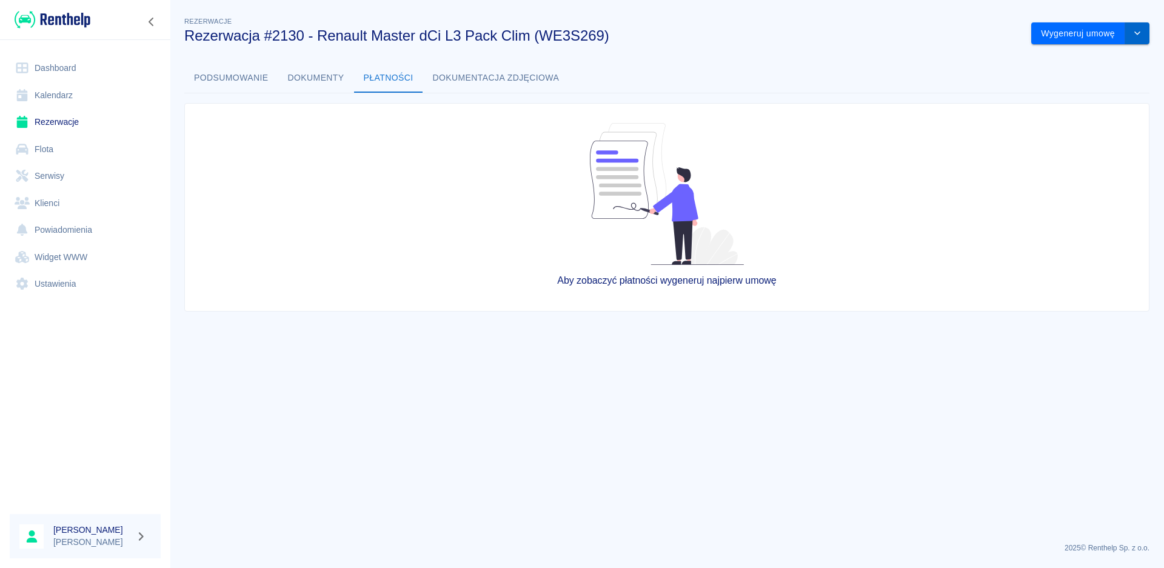
click at [1142, 35] on icon "drop-down" at bounding box center [1138, 33] width 10 height 8
click at [223, 67] on button "Podsumowanie" at bounding box center [231, 78] width 94 height 29
